Goal: Information Seeking & Learning: Learn about a topic

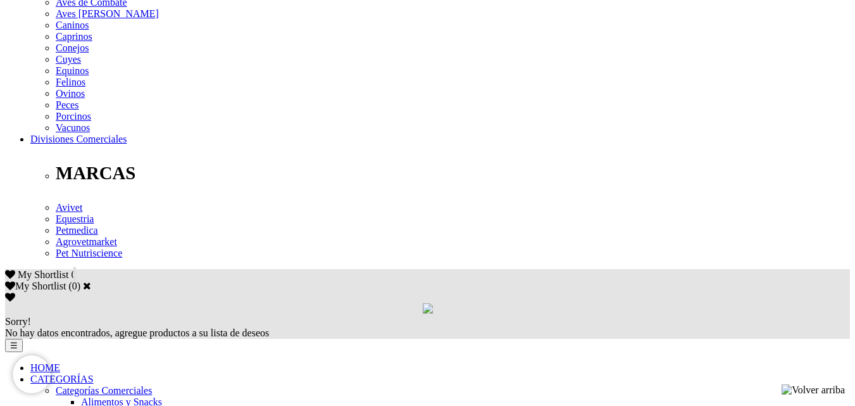
scroll to position [549, 0]
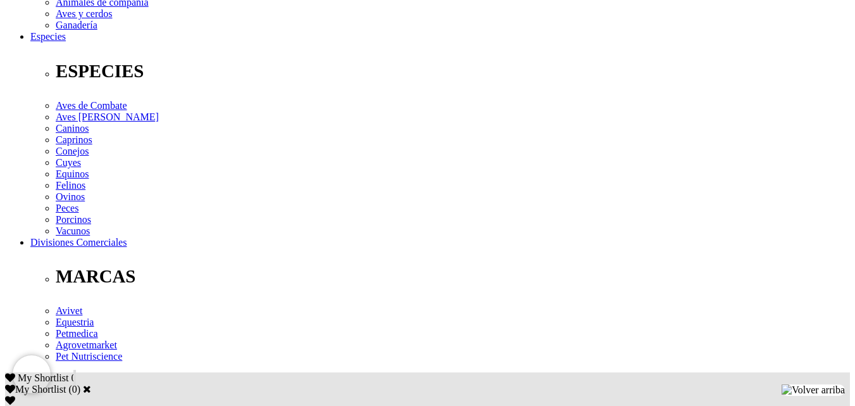
scroll to position [458, 0]
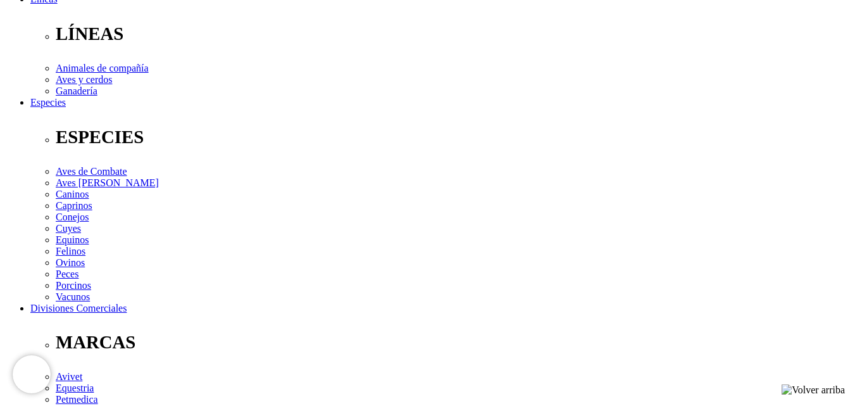
scroll to position [392, 0]
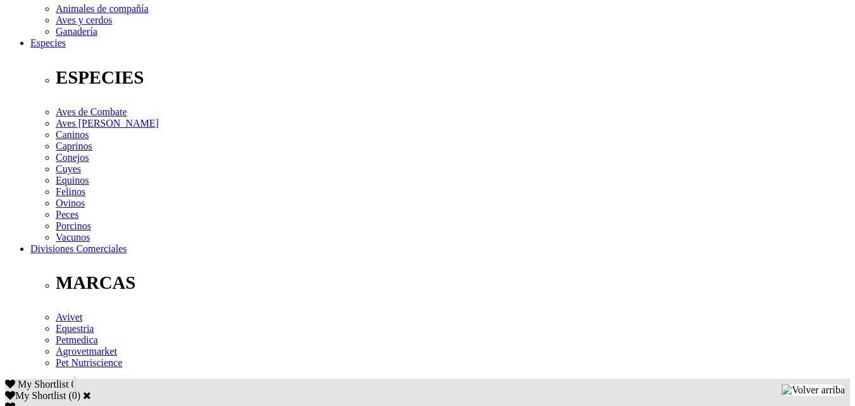
scroll to position [468, 0]
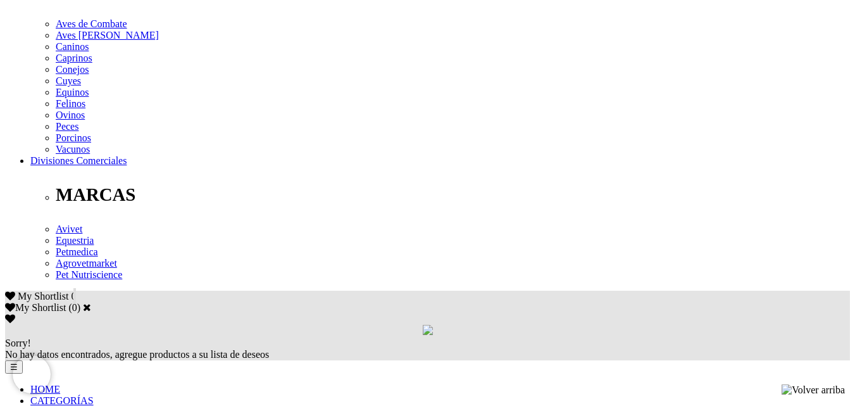
scroll to position [564, 0]
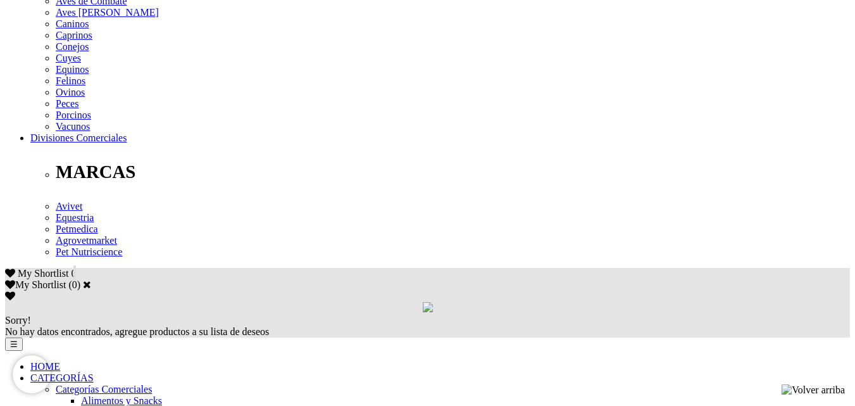
drag, startPoint x: 864, startPoint y: 42, endPoint x: 864, endPoint y: 180, distance: 138.6
